Goal: Task Accomplishment & Management: Use online tool/utility

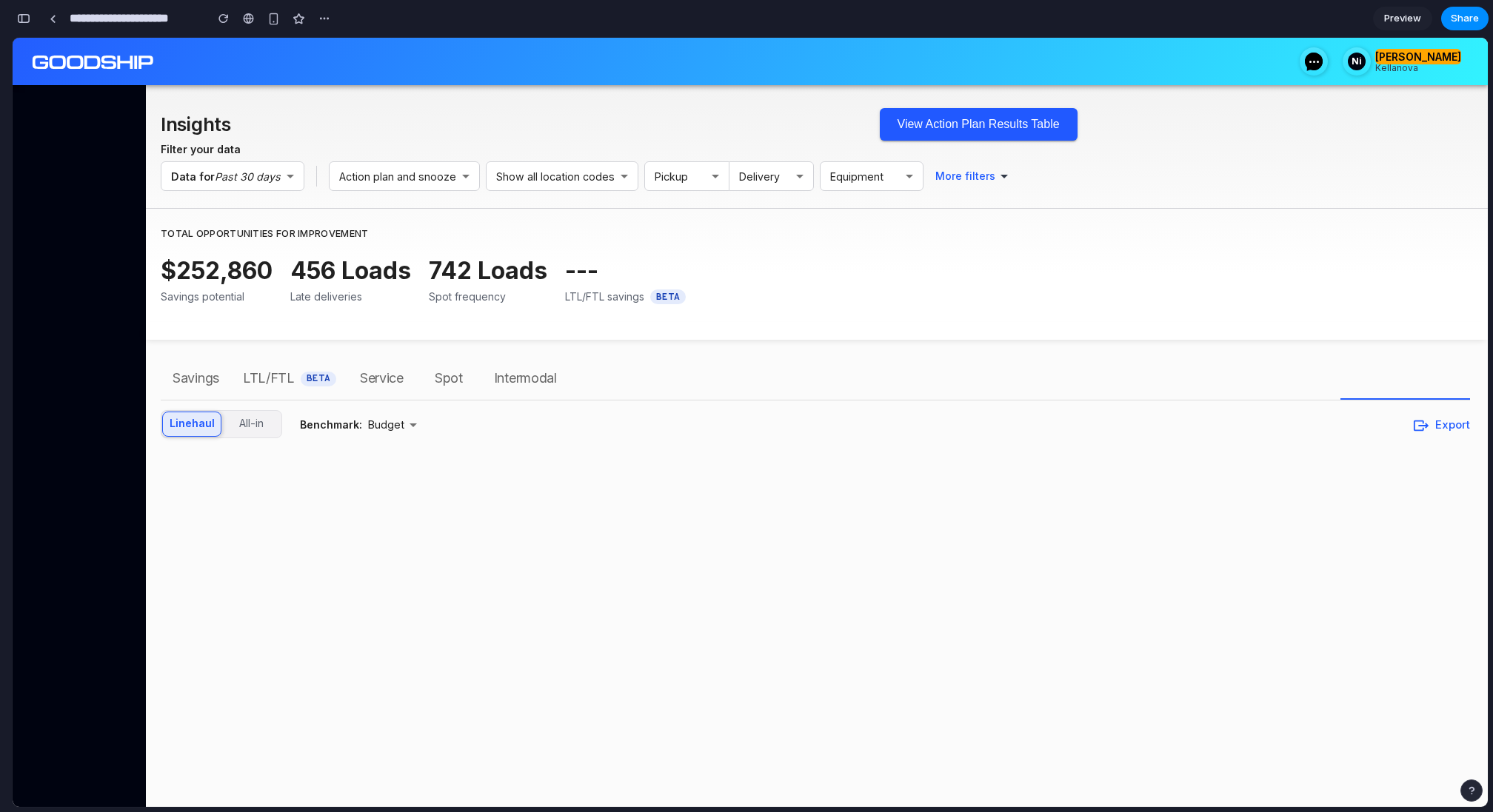
scroll to position [6465, 0]
click at [926, 130] on button "View Action Plan Results Table" at bounding box center [978, 124] width 198 height 32
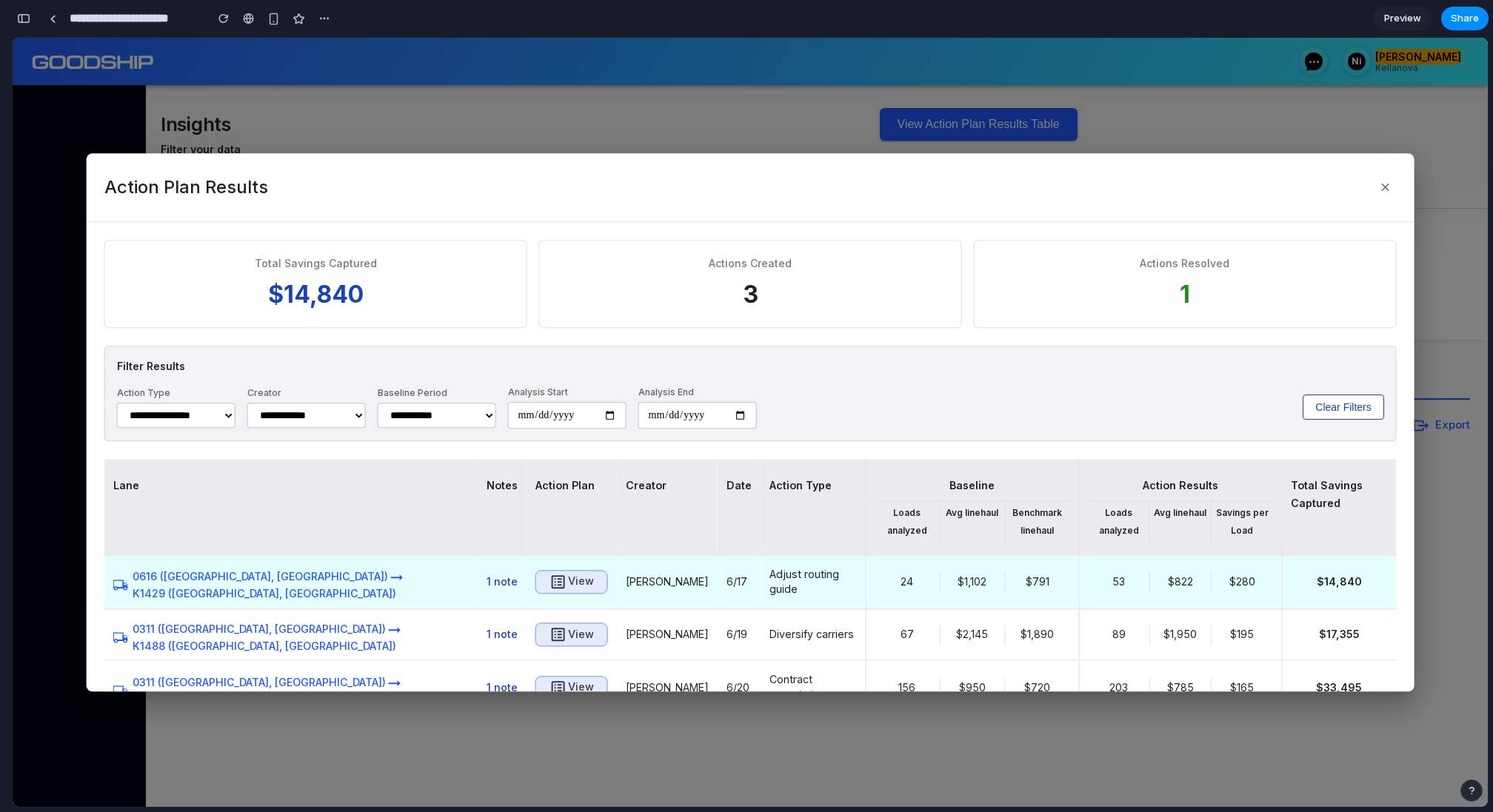
click at [568, 587] on h6 "View" at bounding box center [581, 582] width 26 height 18
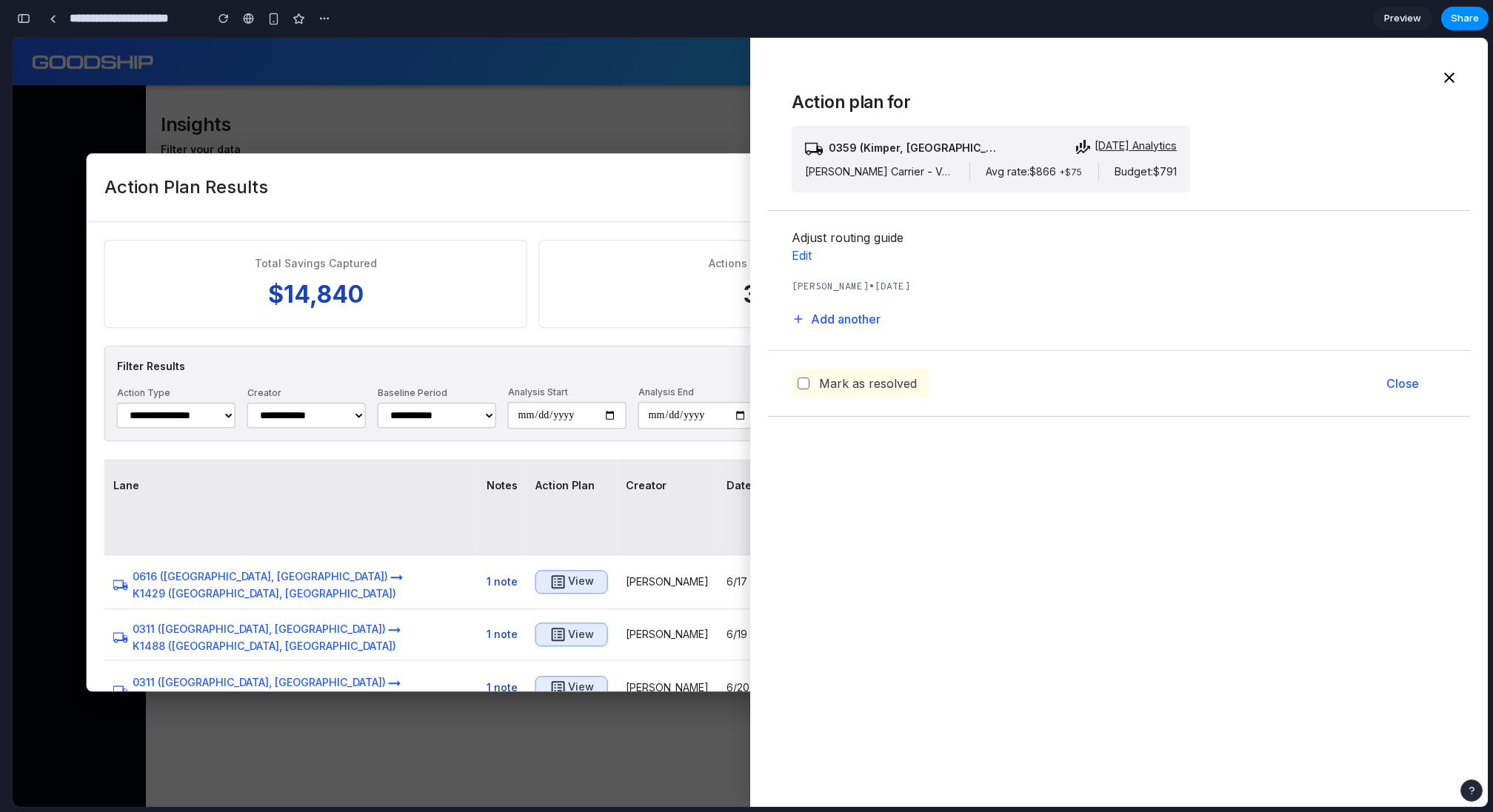
click at [541, 167] on div "Action Plan Results ×" at bounding box center [750, 188] width 1328 height 69
click at [541, 112] on div at bounding box center [750, 422] width 1475 height 769
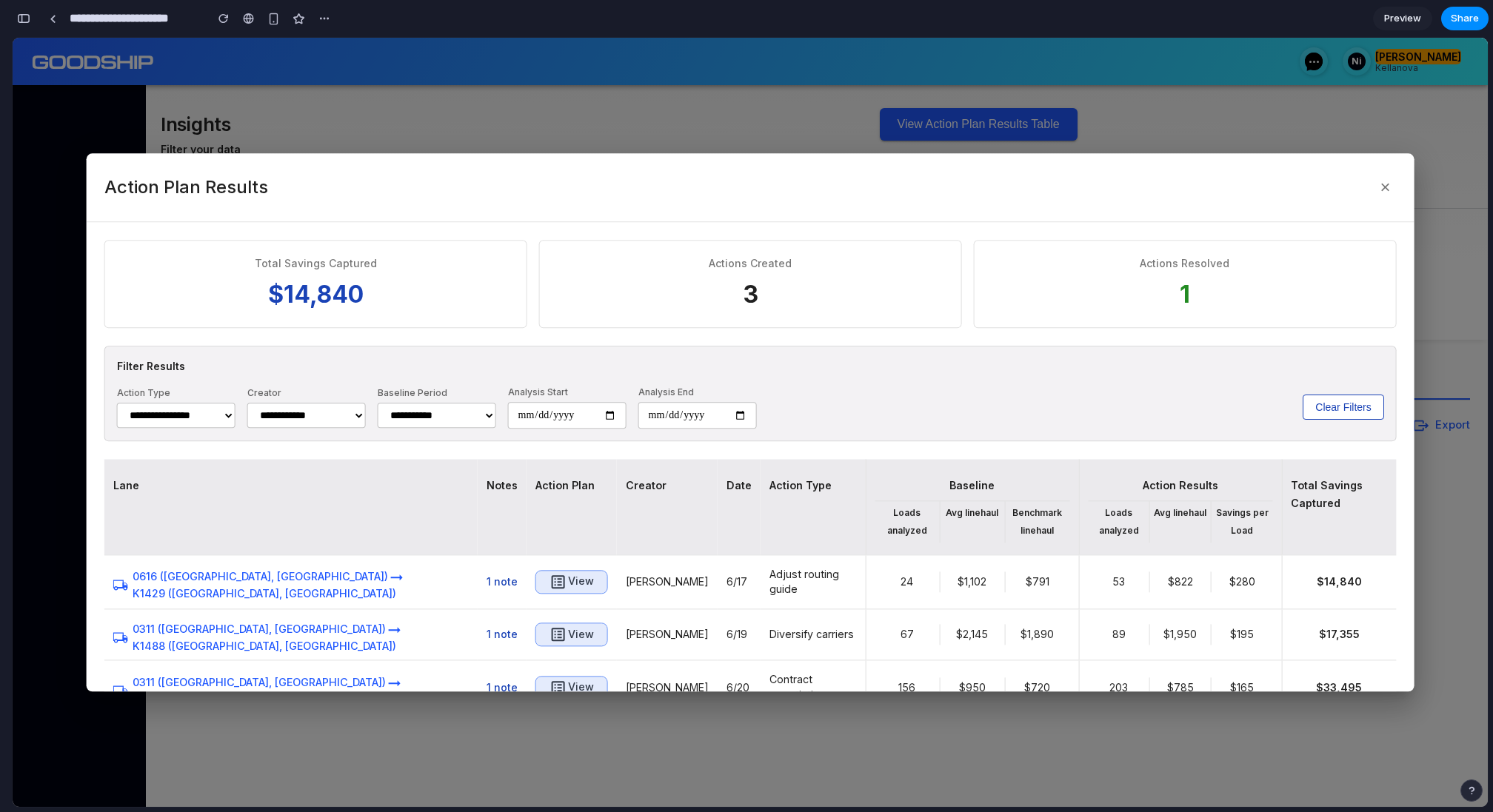
click at [541, 112] on div at bounding box center [750, 422] width 1475 height 769
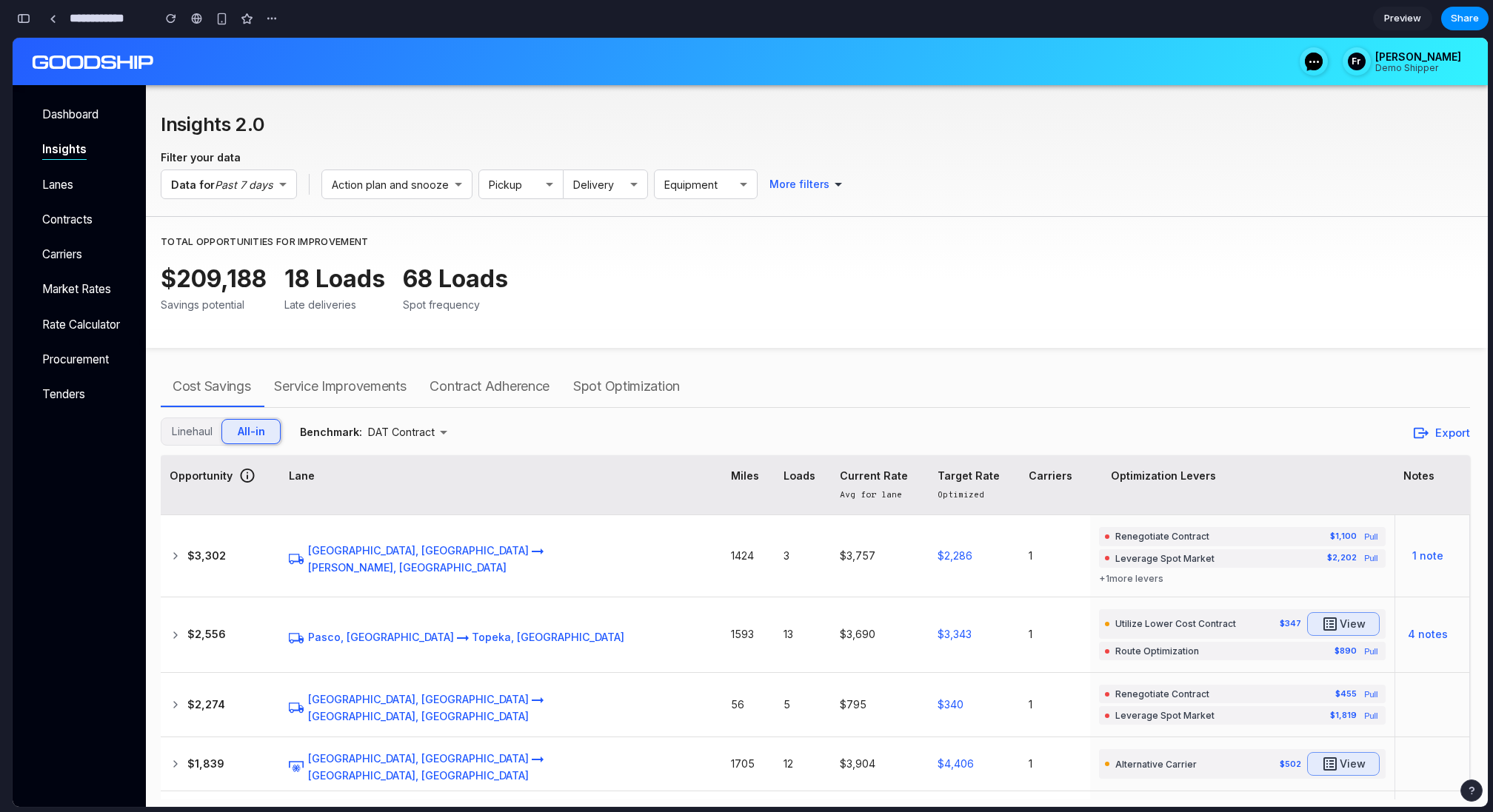
scroll to position [6282, 0]
click at [738, 296] on div "$209,188 Savings potential 18 Loads Late deliveries 68 Loads Spot frequency" at bounding box center [815, 296] width 1309 height 69
